Goal: Transaction & Acquisition: Download file/media

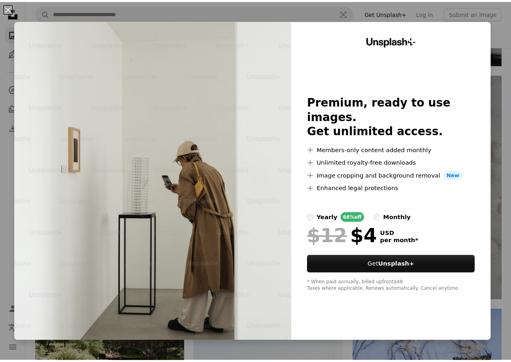
scroll to position [484, 0]
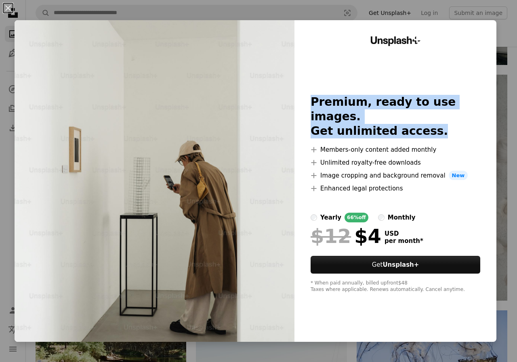
drag, startPoint x: 468, startPoint y: 90, endPoint x: 451, endPoint y: 71, distance: 24.9
click at [453, 96] on div "Unsplash+ Premium, ready to use images. Get unlimited access. A plus sign Membe…" at bounding box center [395, 181] width 202 height 322
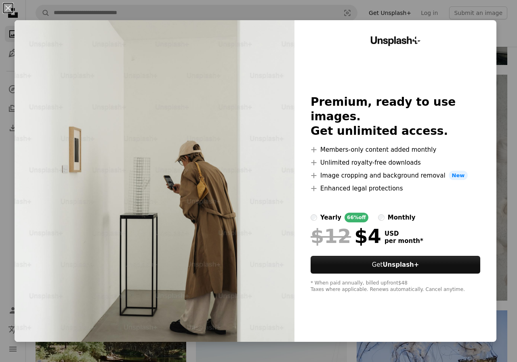
click at [454, 44] on div "Unsplash+ Premium, ready to use images. Get unlimited access. A plus sign Membe…" at bounding box center [395, 181] width 202 height 322
click at [503, 35] on div "An X shape Unsplash+ Premium, ready to use images. Get unlimited access. A plus…" at bounding box center [258, 181] width 517 height 362
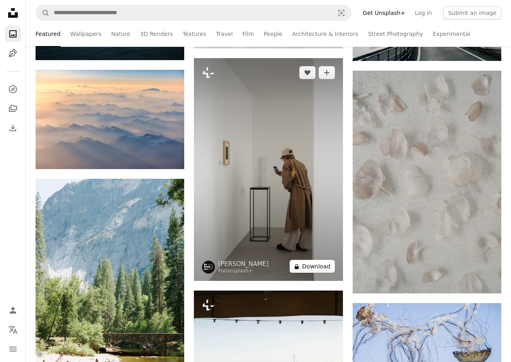
click at [314, 264] on button "A lock Download" at bounding box center [311, 266] width 45 height 13
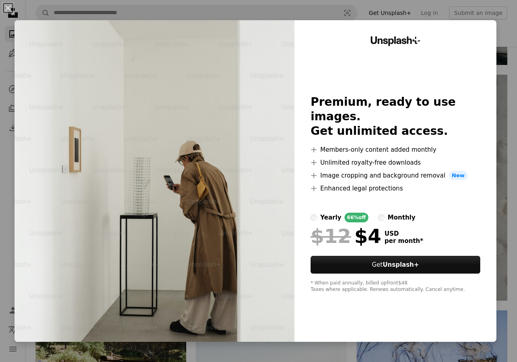
click at [505, 25] on div "An X shape Unsplash+ Premium, ready to use images. Get unlimited access. A plus…" at bounding box center [258, 181] width 517 height 362
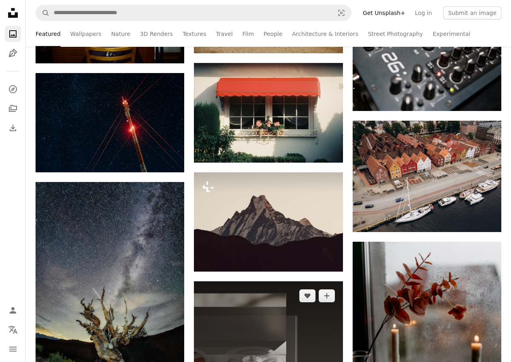
scroll to position [4885, 0]
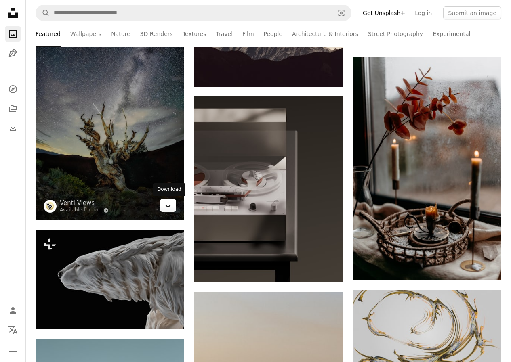
click at [174, 208] on link "Arrow pointing down" at bounding box center [168, 205] width 16 height 13
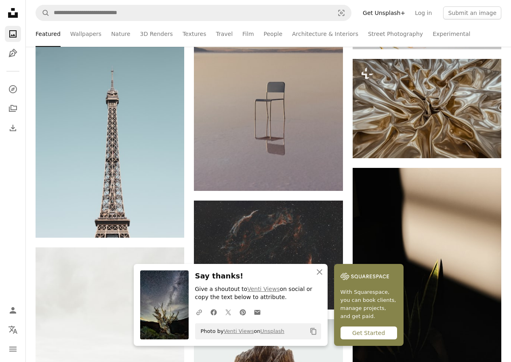
scroll to position [5208, 0]
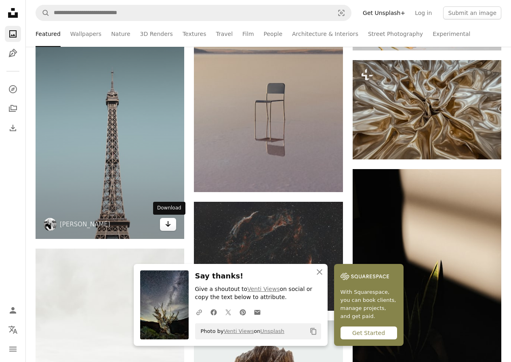
click at [168, 227] on icon "Arrow pointing down" at bounding box center [168, 224] width 6 height 10
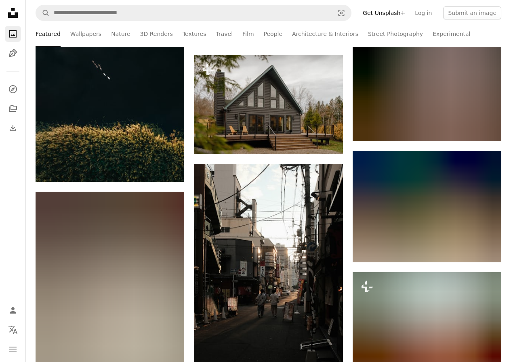
scroll to position [5935, 0]
